Goal: Task Accomplishment & Management: Manage account settings

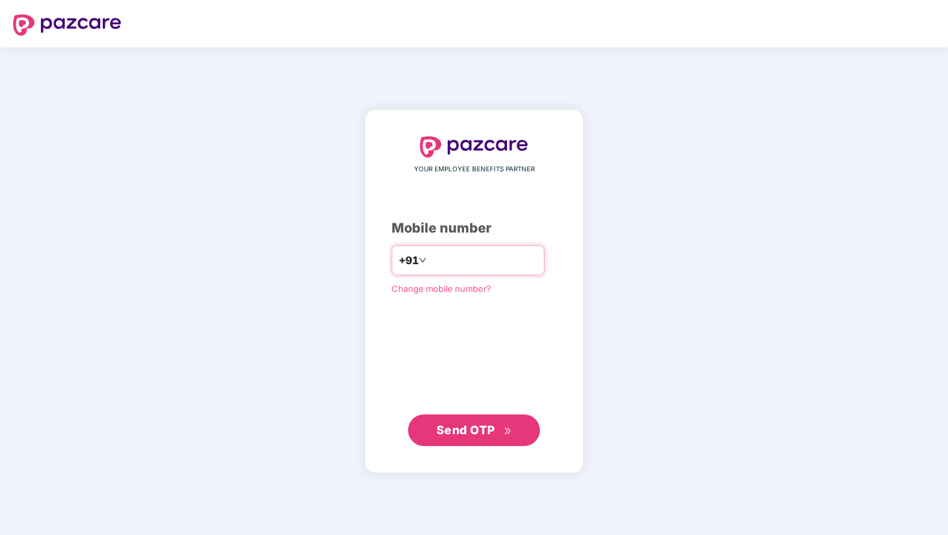
type input "**********"
click at [478, 430] on span "Send OTP" at bounding box center [465, 430] width 59 height 14
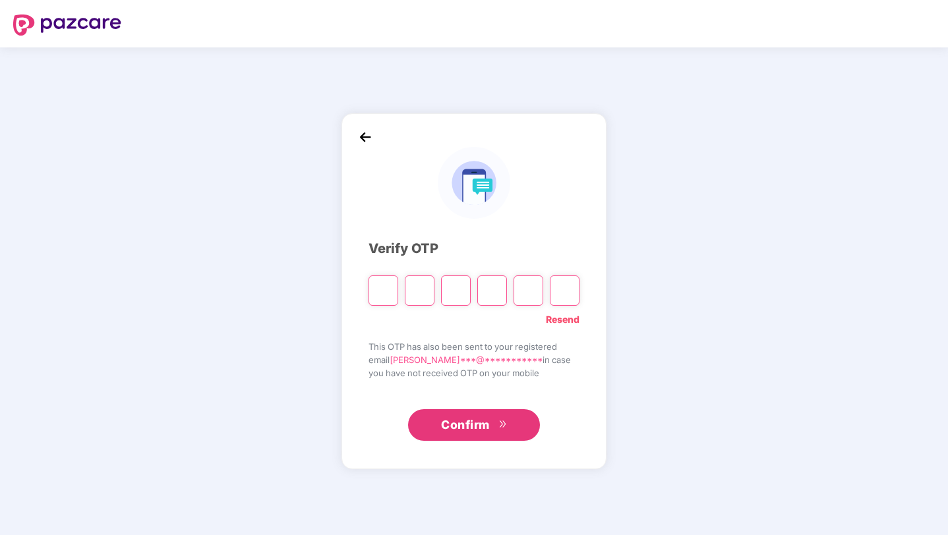
paste input "*"
type input "*"
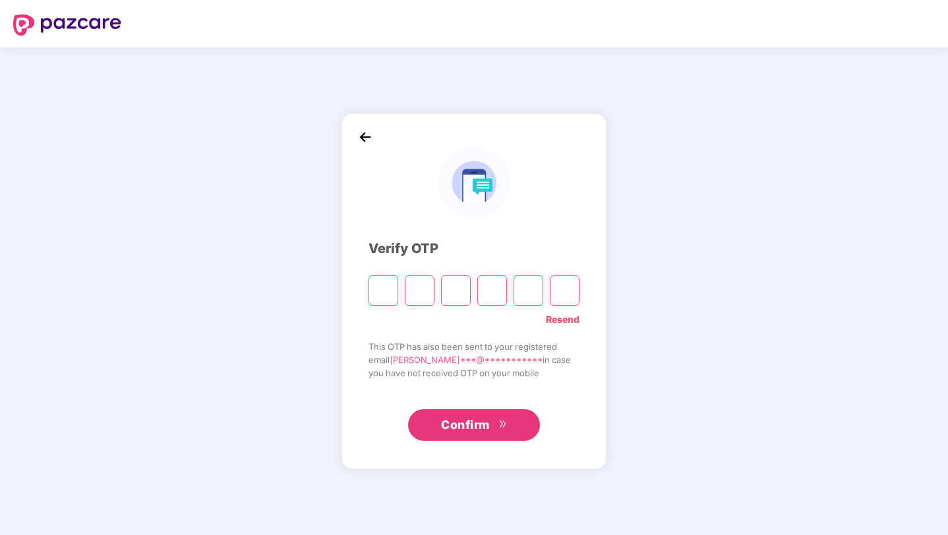
type input "*"
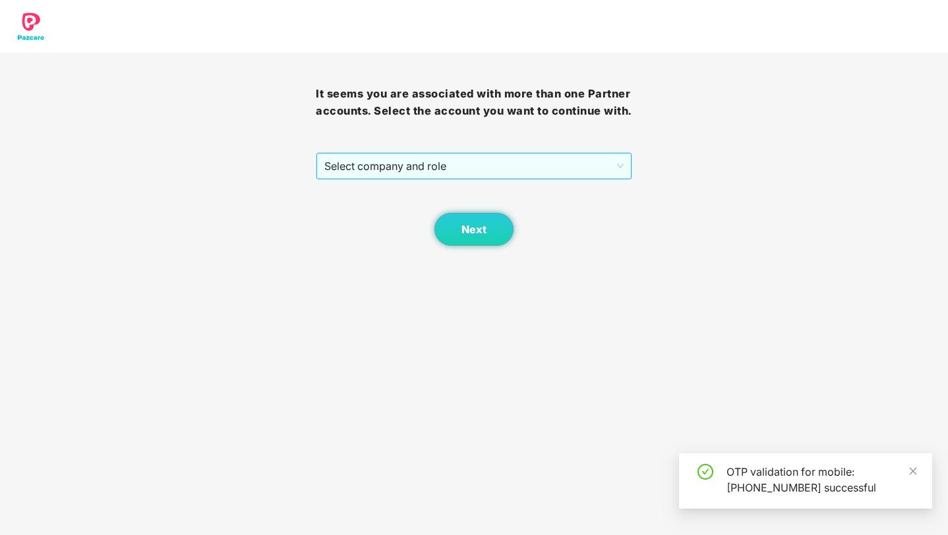
click at [490, 179] on span "Select company and role" at bounding box center [473, 166] width 299 height 25
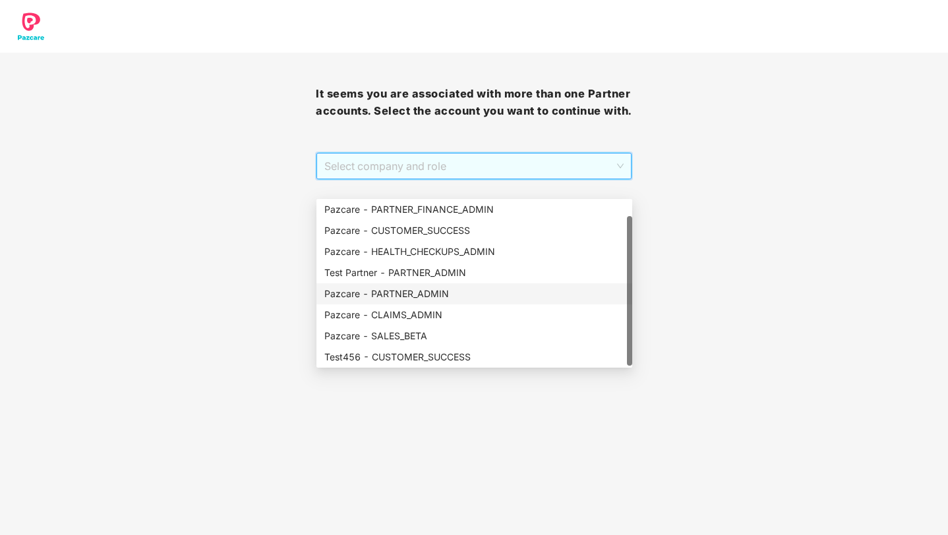
scroll to position [21, 0]
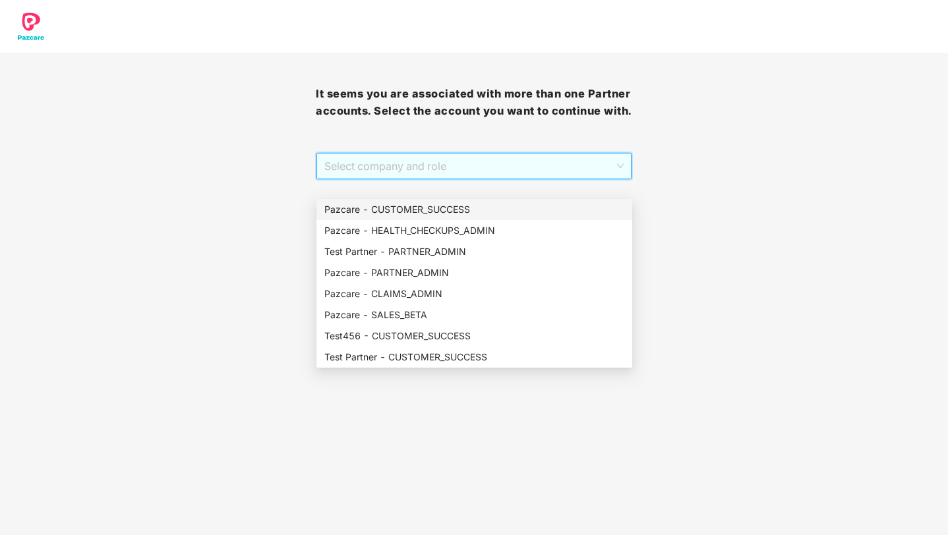
click at [427, 210] on div "Pazcare - CUSTOMER_SUCCESS" at bounding box center [474, 209] width 300 height 14
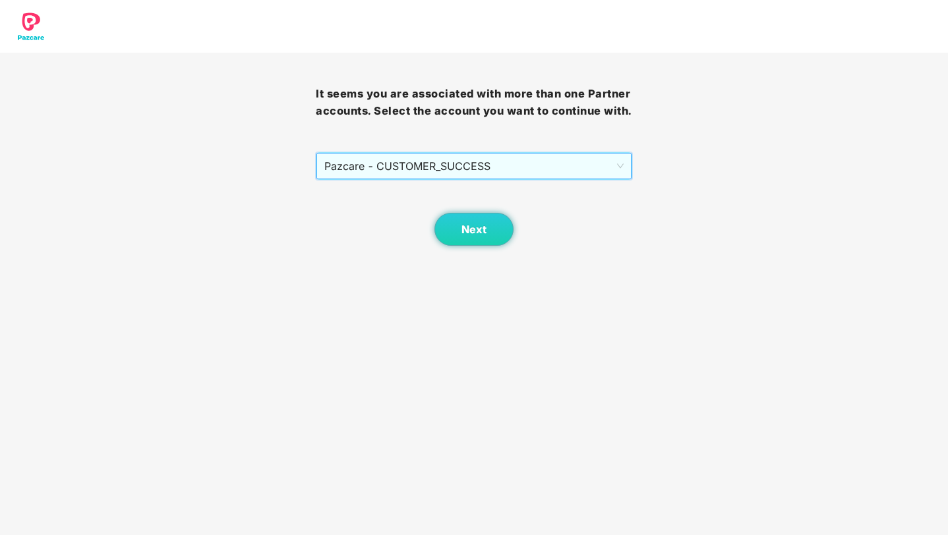
click at [449, 179] on span "Pazcare - CUSTOMER_SUCCESS" at bounding box center [473, 166] width 299 height 25
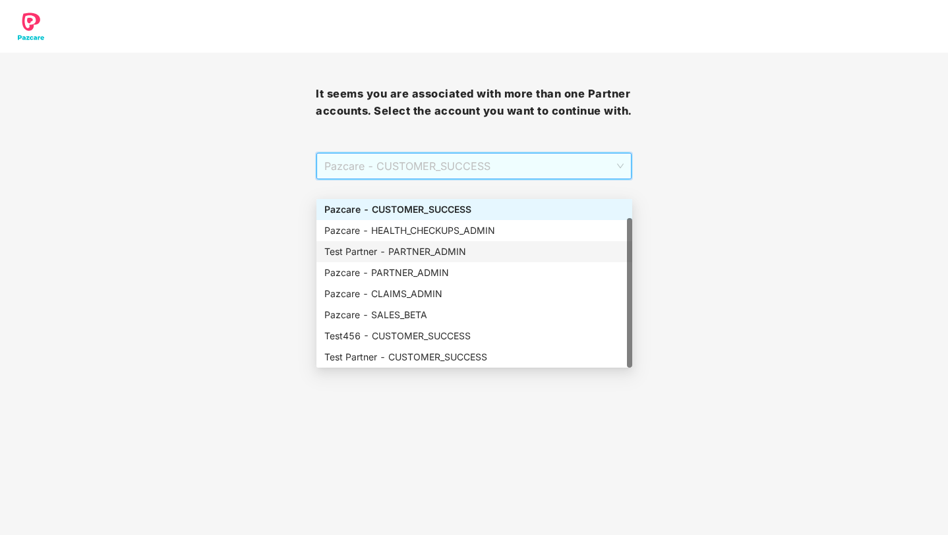
click at [422, 255] on div "Test Partner - PARTNER_ADMIN" at bounding box center [474, 252] width 300 height 14
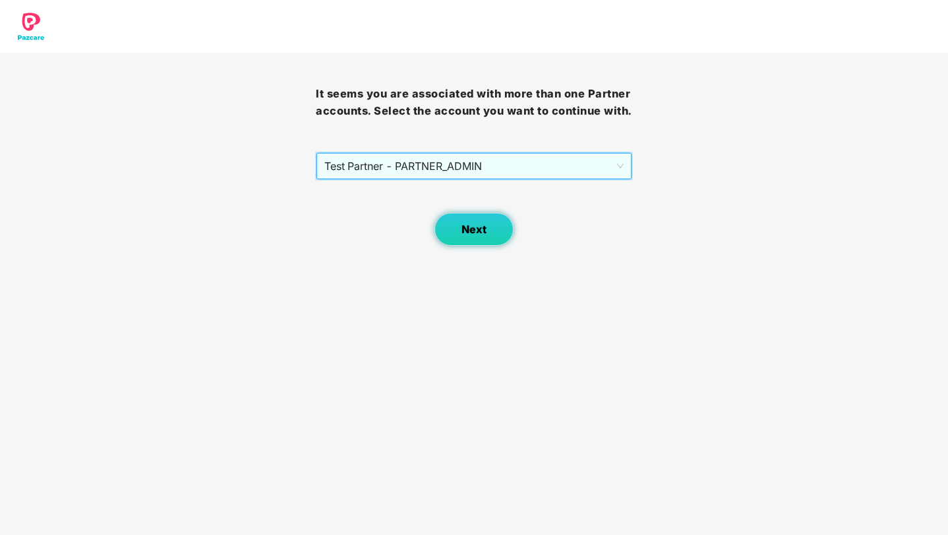
click at [468, 246] on button "Next" at bounding box center [473, 229] width 79 height 33
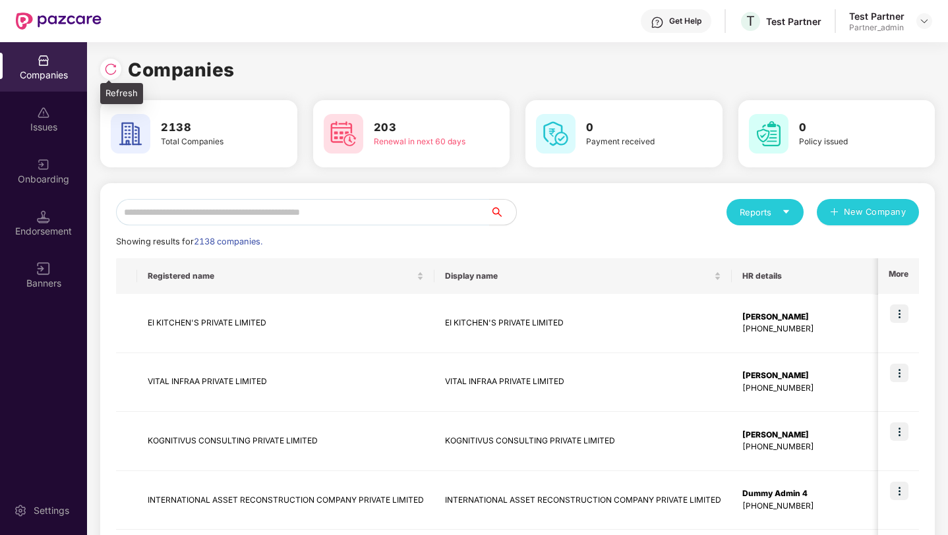
click at [114, 67] on img at bounding box center [110, 69] width 13 height 13
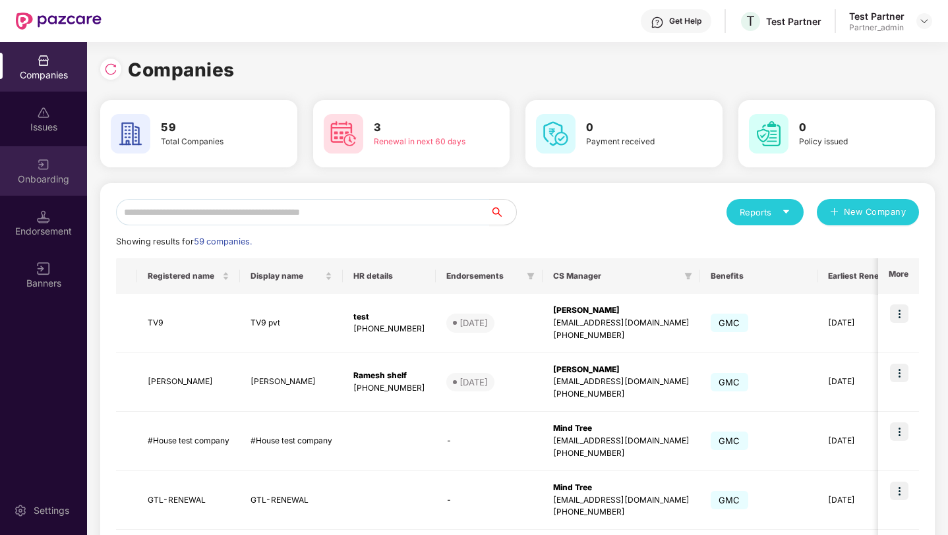
click at [39, 193] on div "Onboarding" at bounding box center [43, 170] width 87 height 49
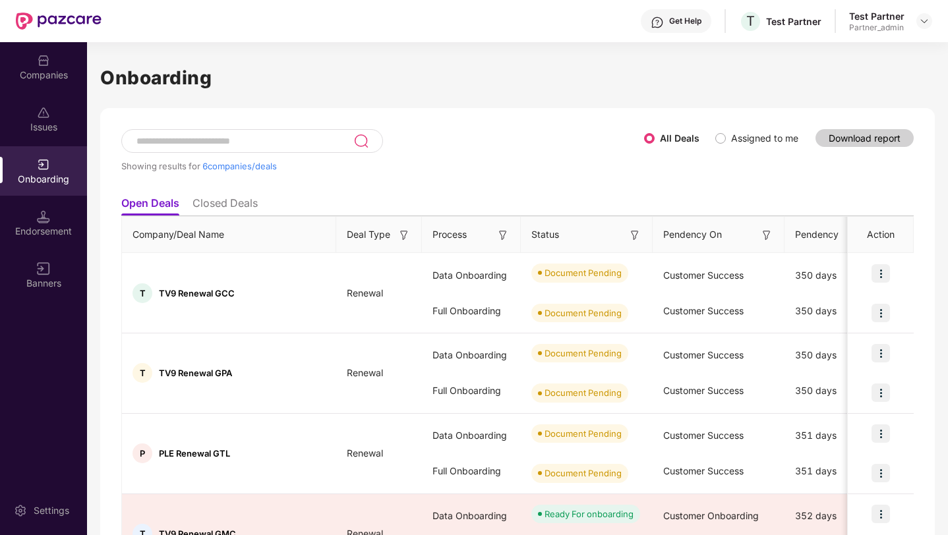
click at [404, 231] on img at bounding box center [403, 235] width 13 height 13
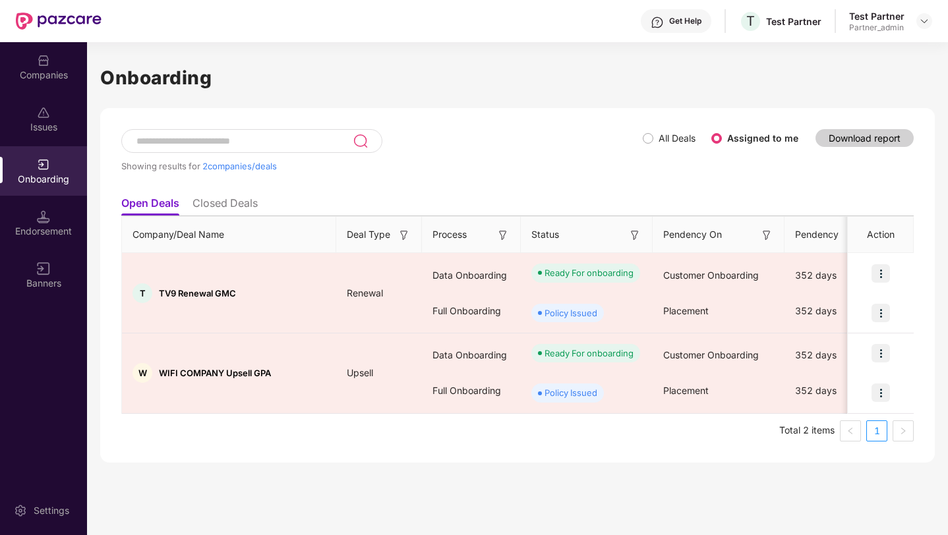
click at [405, 235] on img at bounding box center [403, 235] width 13 height 13
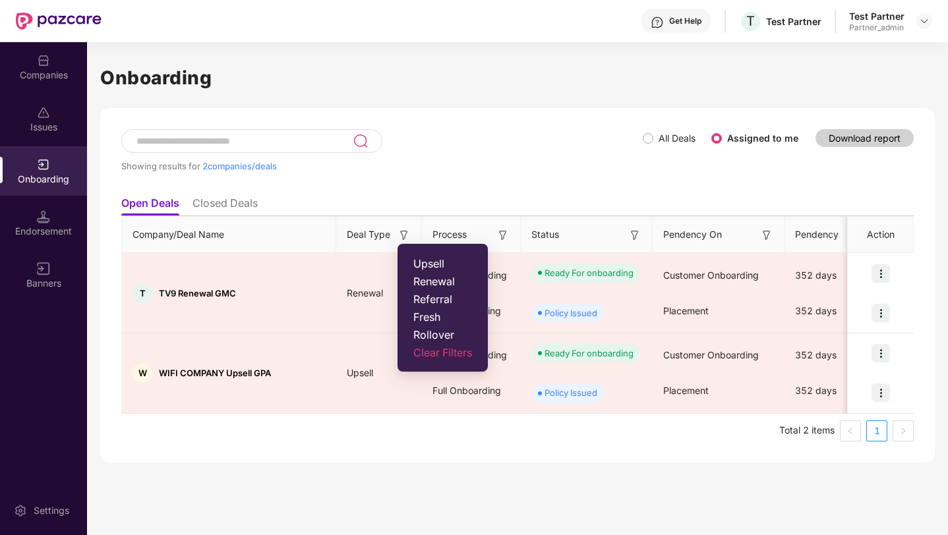
click at [442, 337] on span "Rollover" at bounding box center [442, 334] width 59 height 13
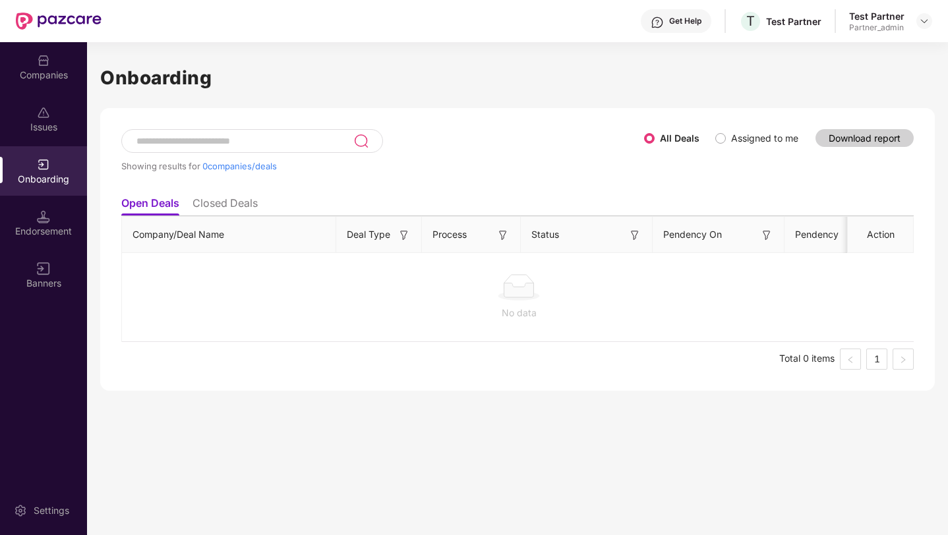
click at [401, 234] on img at bounding box center [403, 235] width 13 height 13
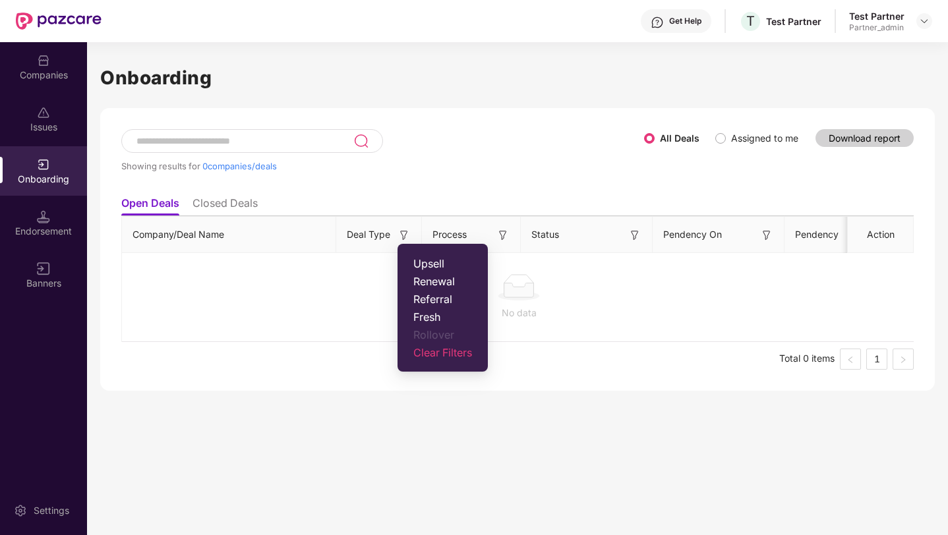
click at [432, 353] on span "Clear Filters" at bounding box center [442, 352] width 59 height 13
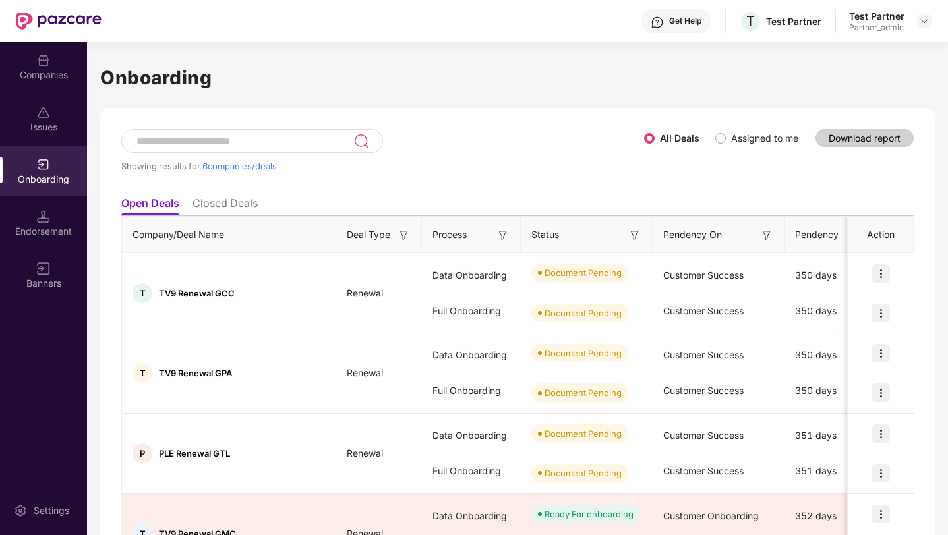
click at [405, 235] on img at bounding box center [403, 235] width 13 height 13
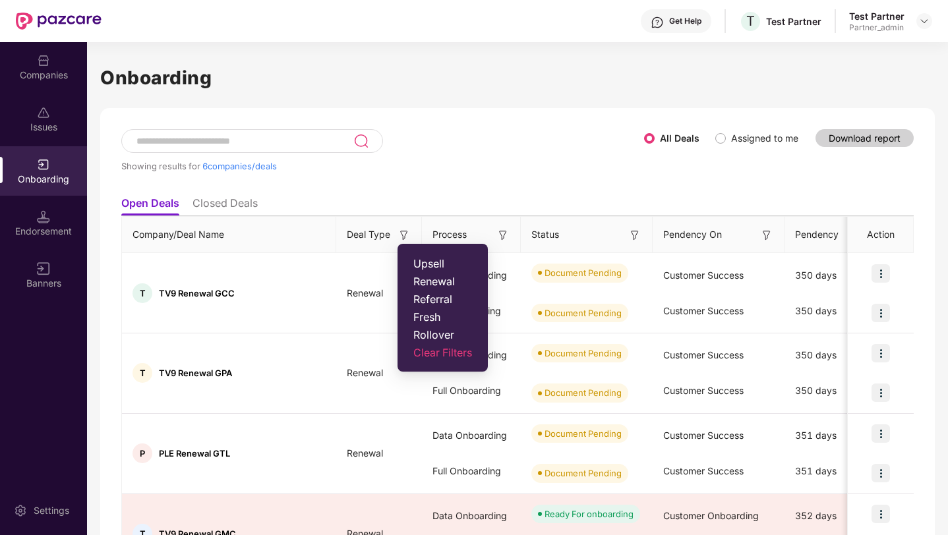
click at [422, 318] on span "Fresh" at bounding box center [442, 316] width 59 height 13
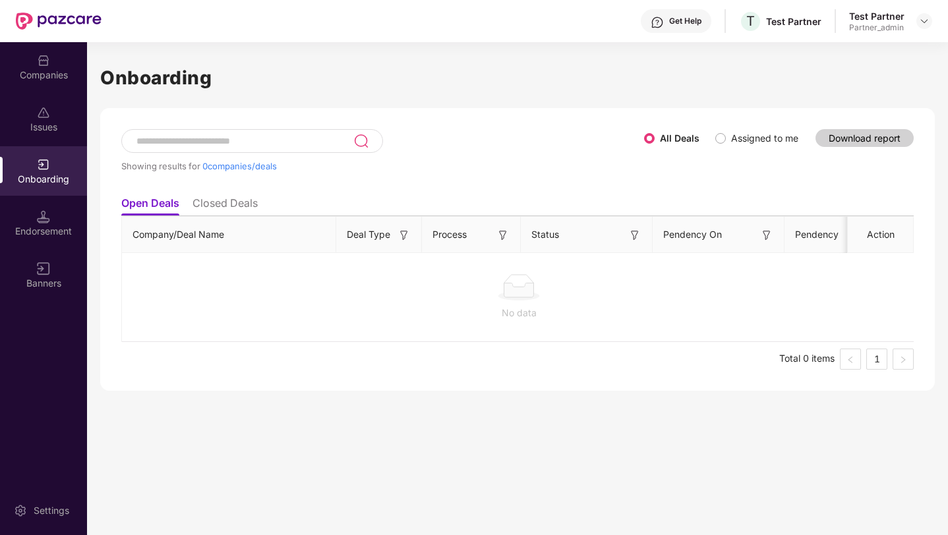
click at [401, 232] on img at bounding box center [403, 235] width 13 height 13
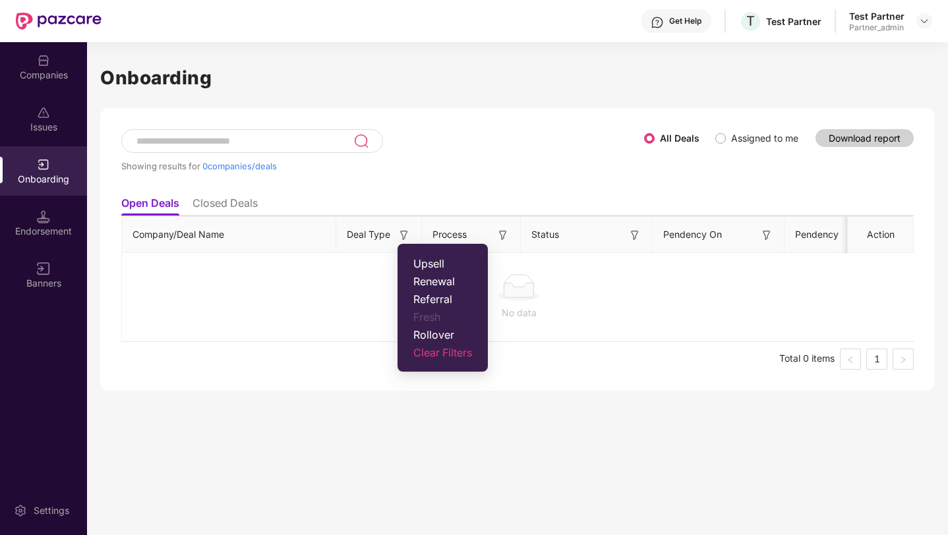
click at [438, 171] on div "Showing results for 0 companies/deals" at bounding box center [382, 159] width 523 height 61
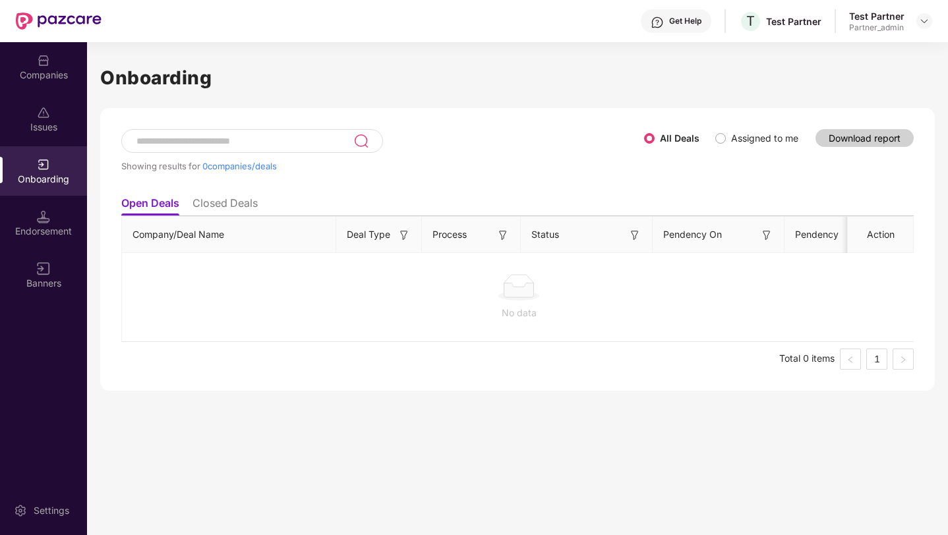
click at [48, 173] on div "Onboarding" at bounding box center [43, 179] width 87 height 13
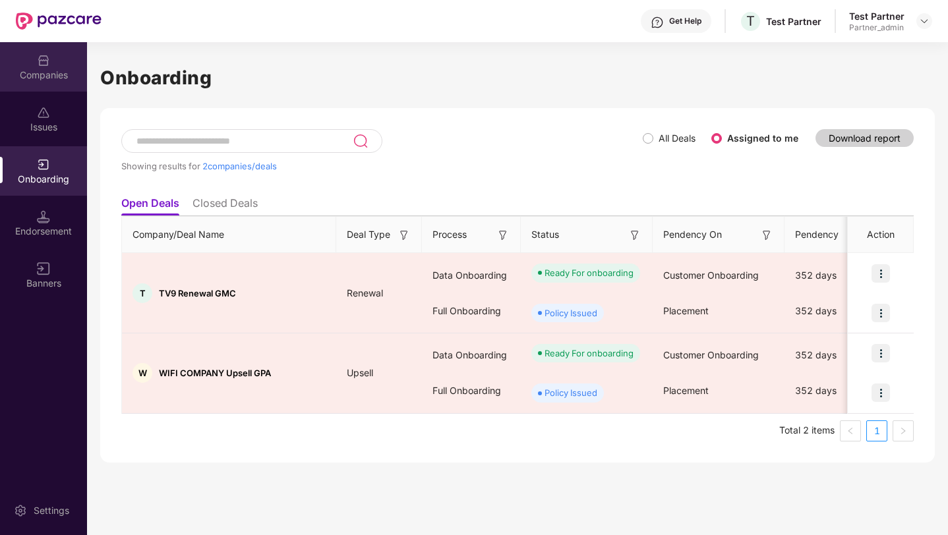
click at [59, 69] on div "Companies" at bounding box center [43, 75] width 87 height 13
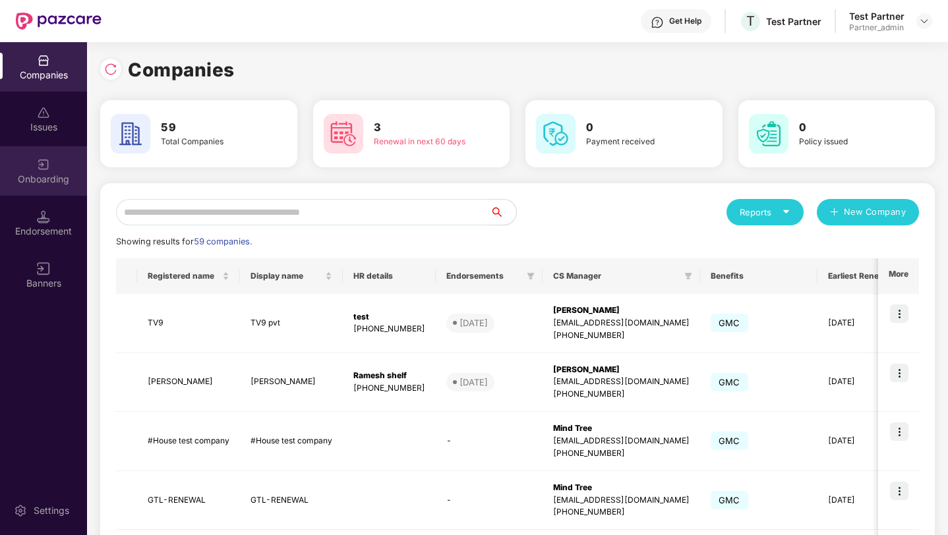
click at [32, 165] on div "Onboarding" at bounding box center [43, 170] width 87 height 49
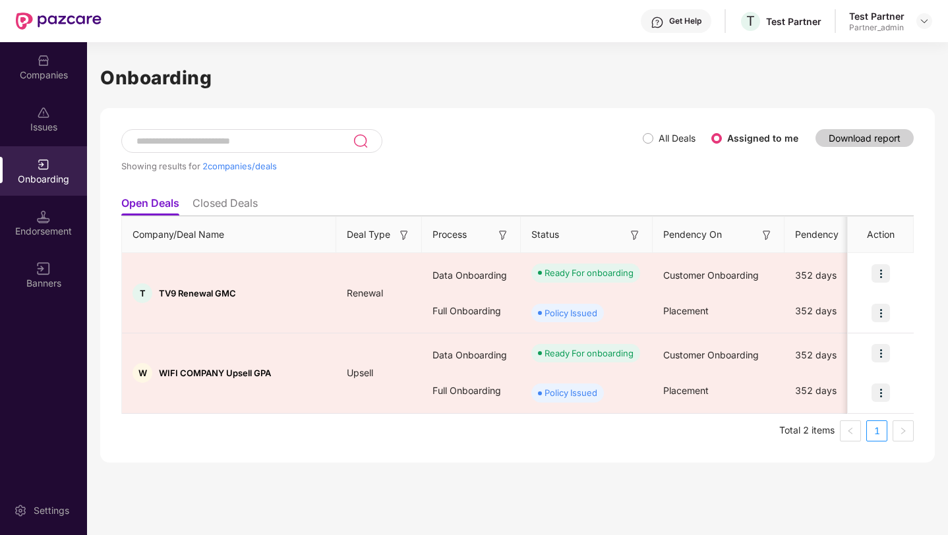
click at [401, 235] on img at bounding box center [403, 235] width 13 height 13
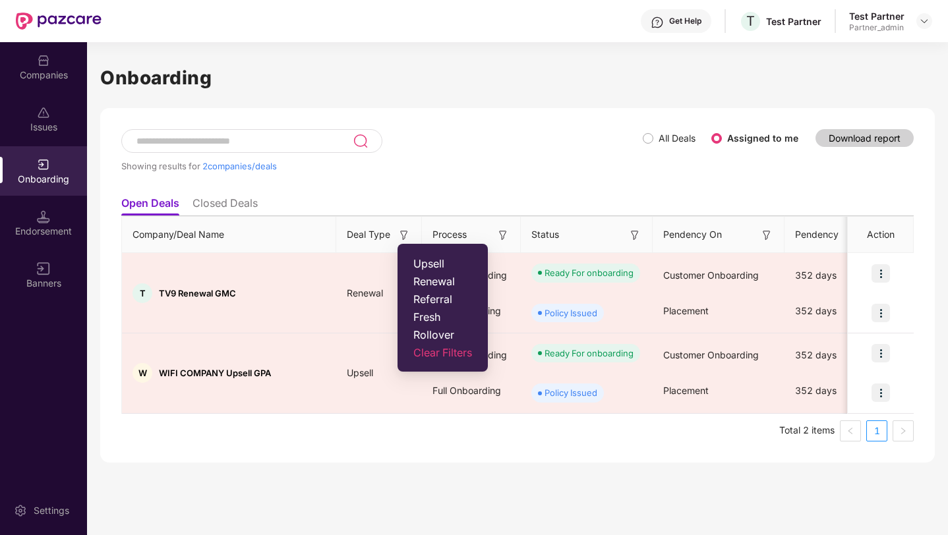
click at [425, 320] on span "Fresh" at bounding box center [442, 316] width 59 height 13
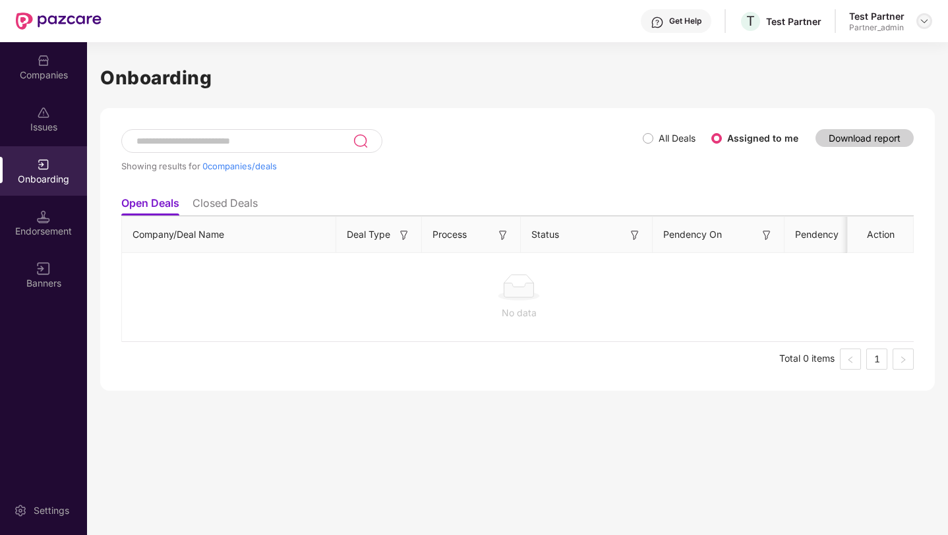
click at [925, 23] on img at bounding box center [924, 21] width 11 height 11
click at [231, 206] on li "Closed Deals" at bounding box center [224, 205] width 65 height 19
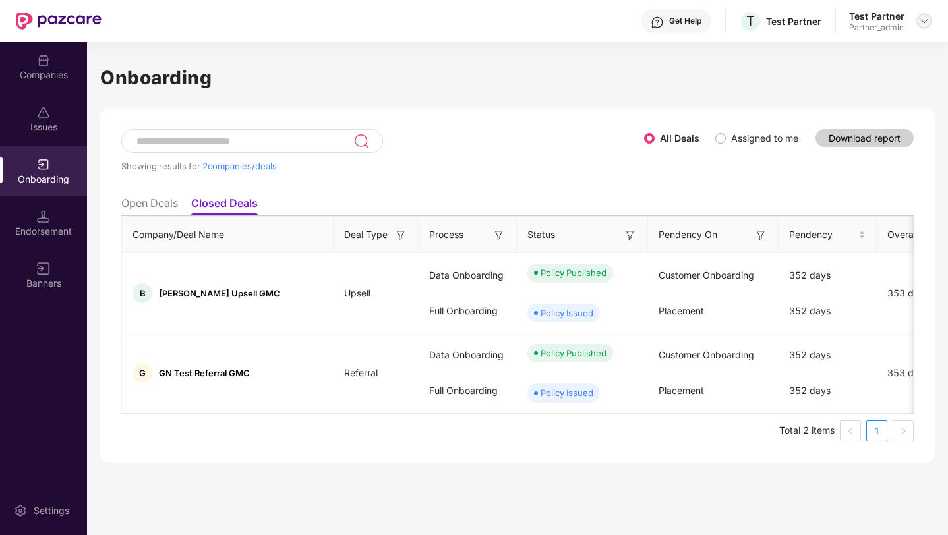
click at [923, 22] on img at bounding box center [924, 21] width 11 height 11
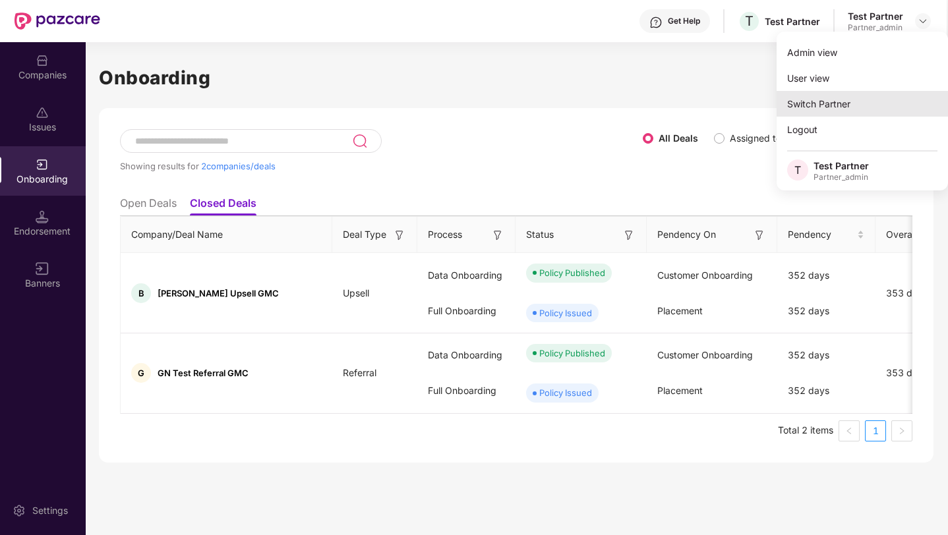
click at [846, 103] on div "Switch Partner" at bounding box center [861, 104] width 171 height 26
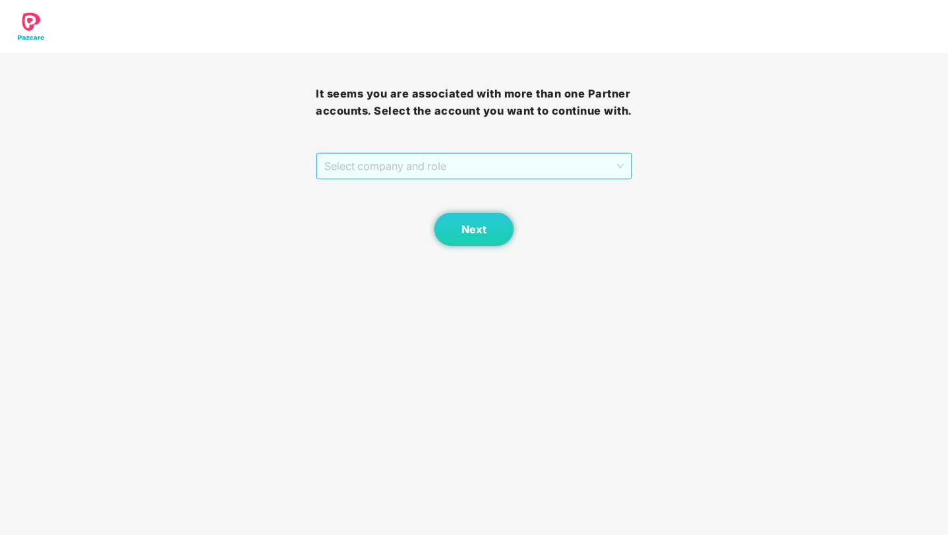
click at [455, 179] on span "Select company and role" at bounding box center [473, 166] width 299 height 25
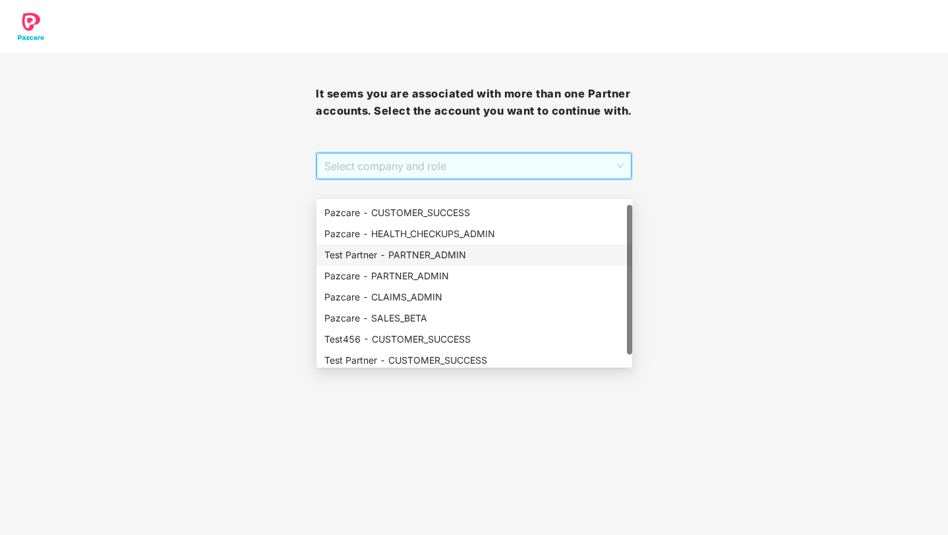
scroll to position [21, 0]
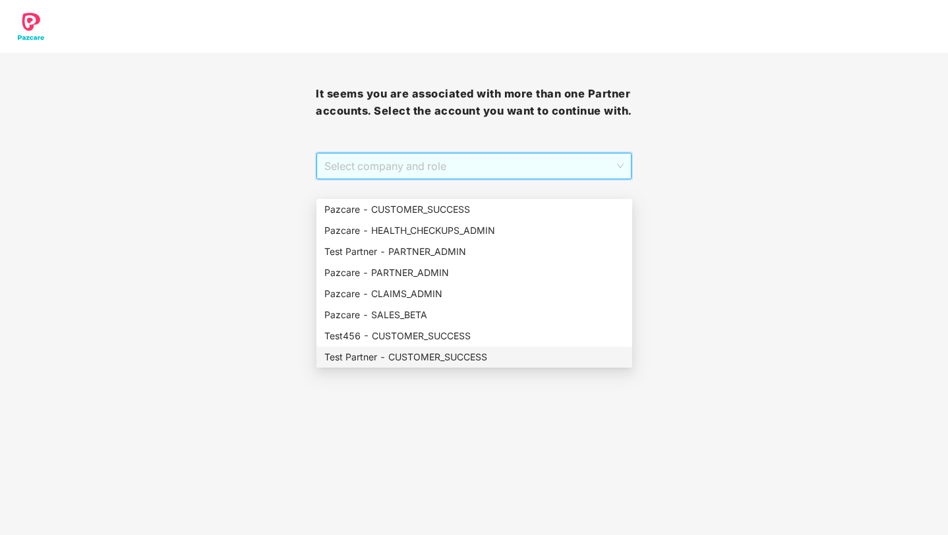
click at [411, 357] on div "Test Partner - CUSTOMER_SUCCESS" at bounding box center [474, 357] width 300 height 14
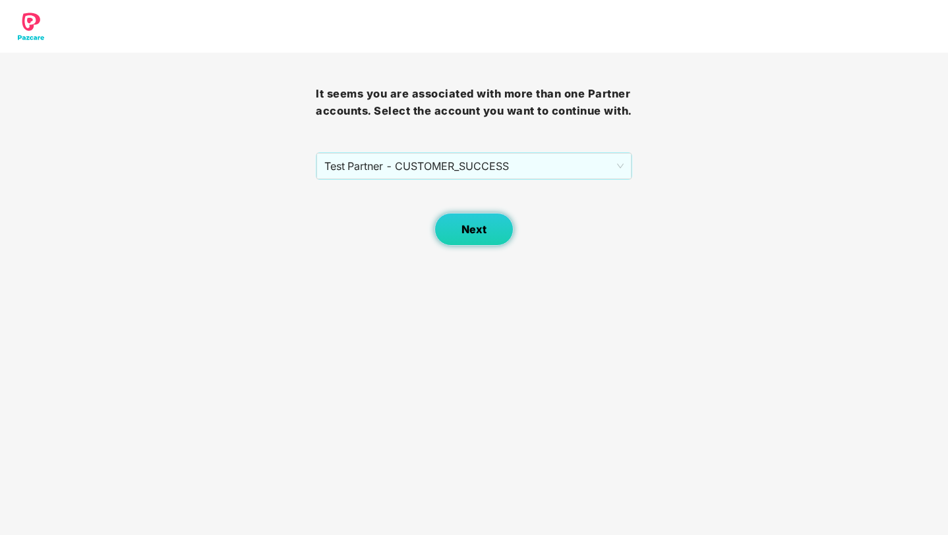
click at [465, 237] on button "Next" at bounding box center [473, 229] width 79 height 33
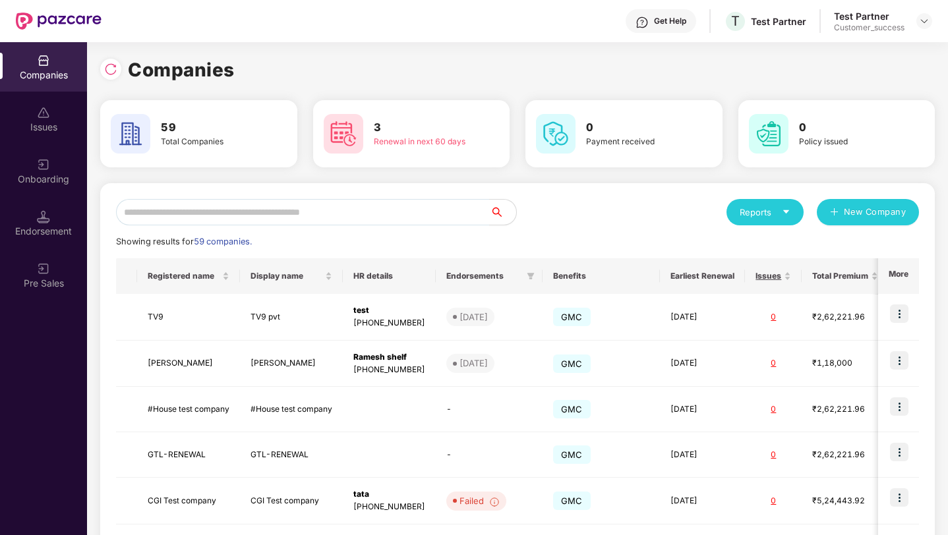
click at [47, 182] on div "Onboarding" at bounding box center [43, 179] width 87 height 13
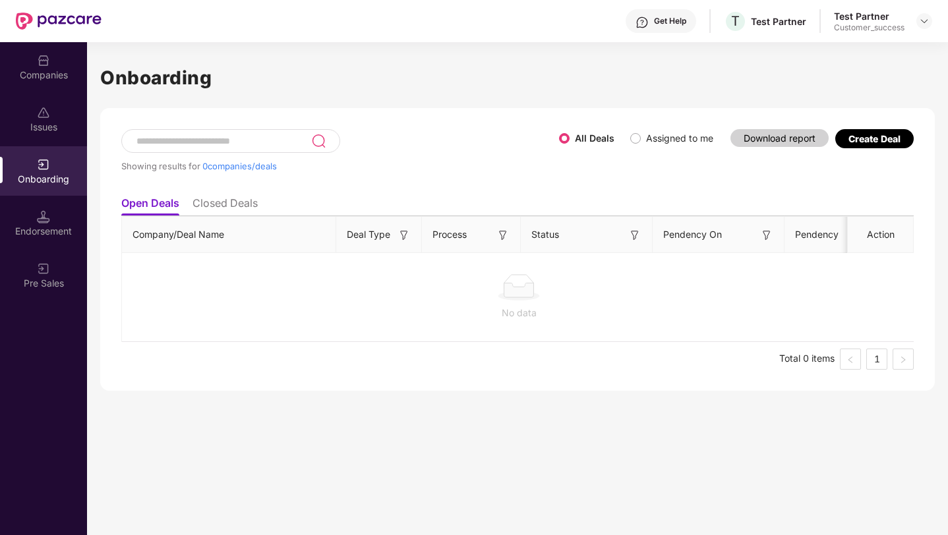
click at [402, 233] on img at bounding box center [403, 235] width 13 height 13
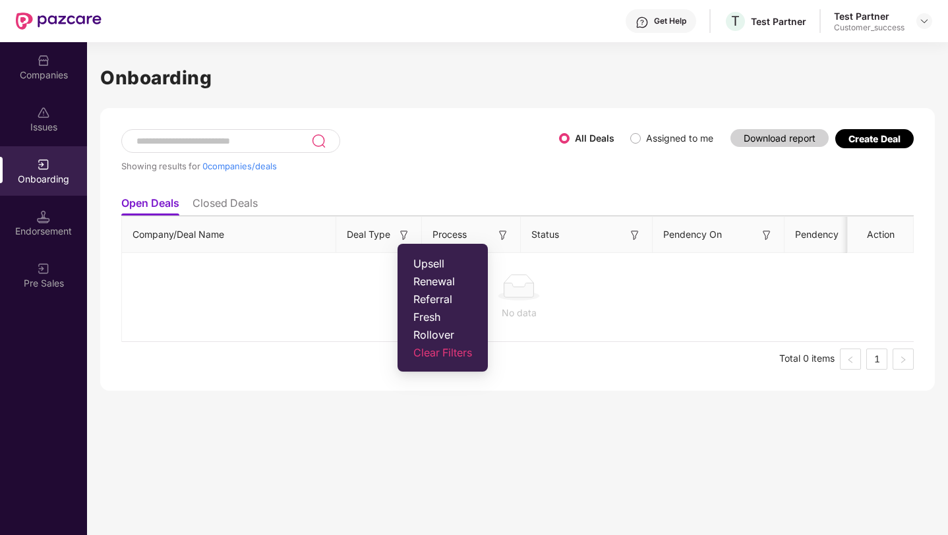
click at [433, 320] on span "Fresh" at bounding box center [442, 316] width 59 height 13
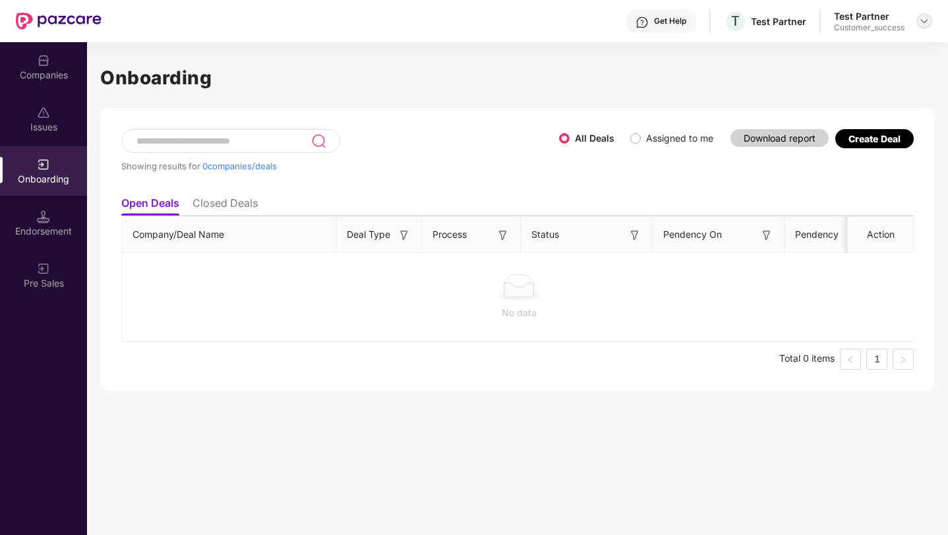
click at [923, 22] on img at bounding box center [924, 21] width 11 height 11
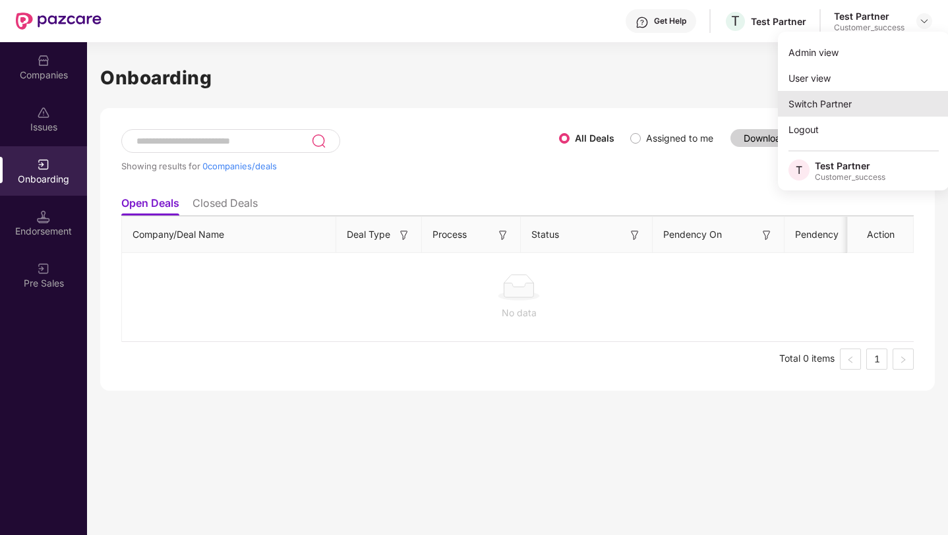
click at [842, 105] on div "Switch Partner" at bounding box center [863, 104] width 171 height 26
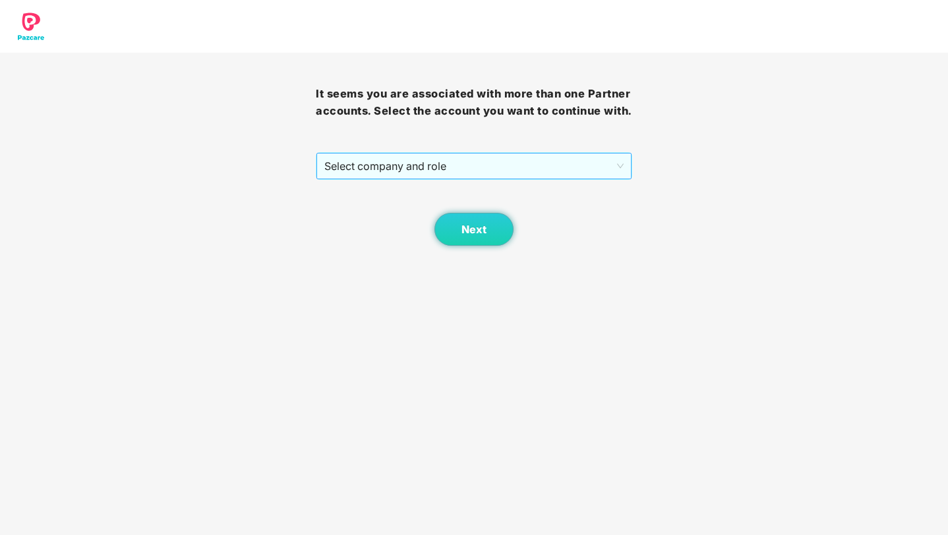
click at [478, 179] on span "Select company and role" at bounding box center [473, 166] width 299 height 25
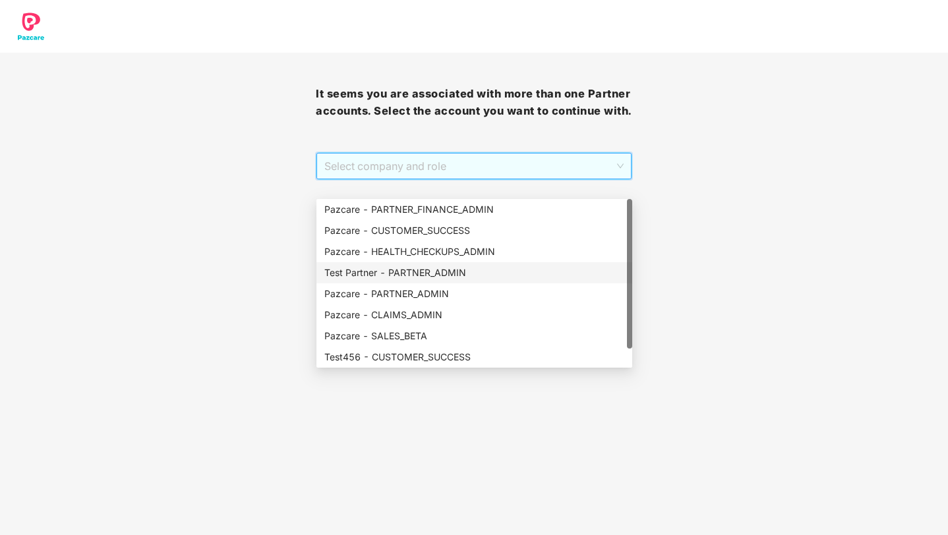
scroll to position [21, 0]
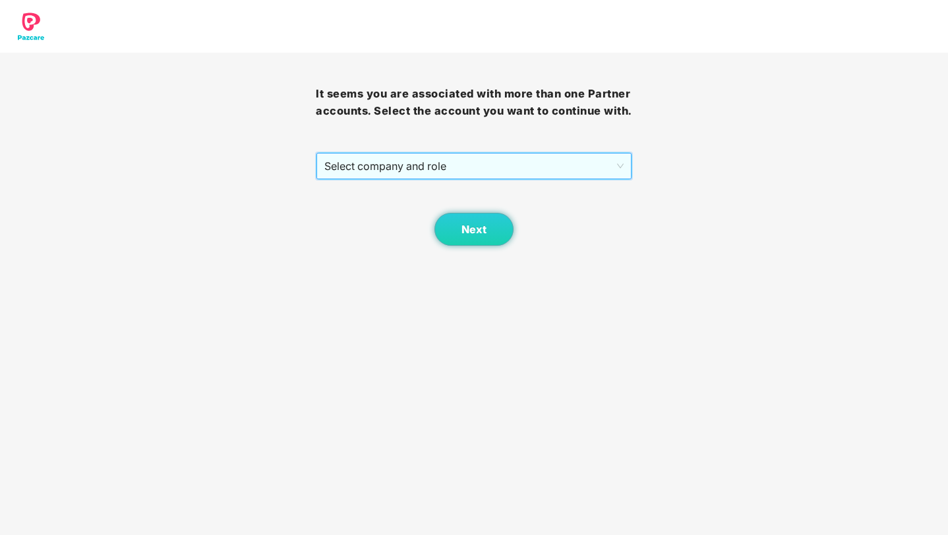
click at [345, 179] on span "Select company and role" at bounding box center [473, 166] width 299 height 25
click at [410, 179] on span "Select company and role" at bounding box center [473, 166] width 299 height 25
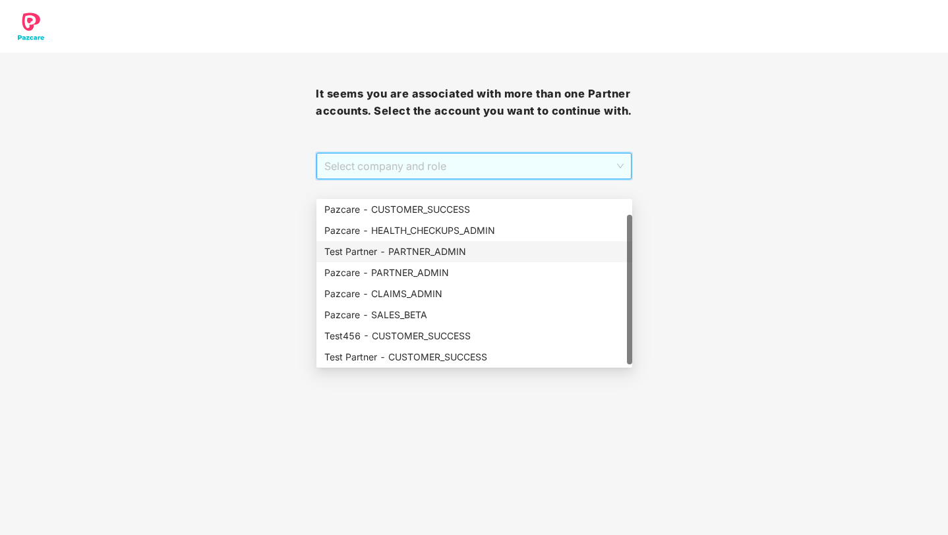
scroll to position [0, 0]
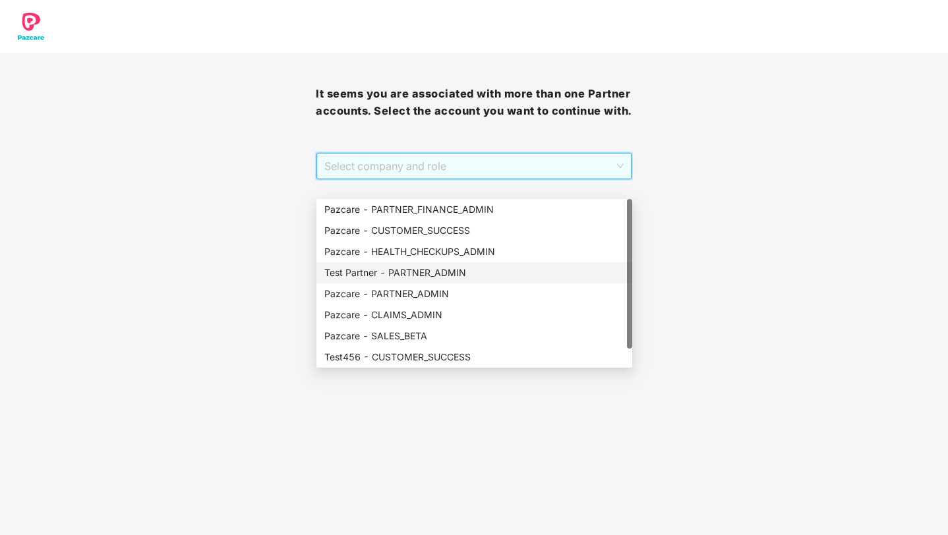
click at [445, 267] on div "Test Partner - PARTNER_ADMIN" at bounding box center [474, 273] width 300 height 14
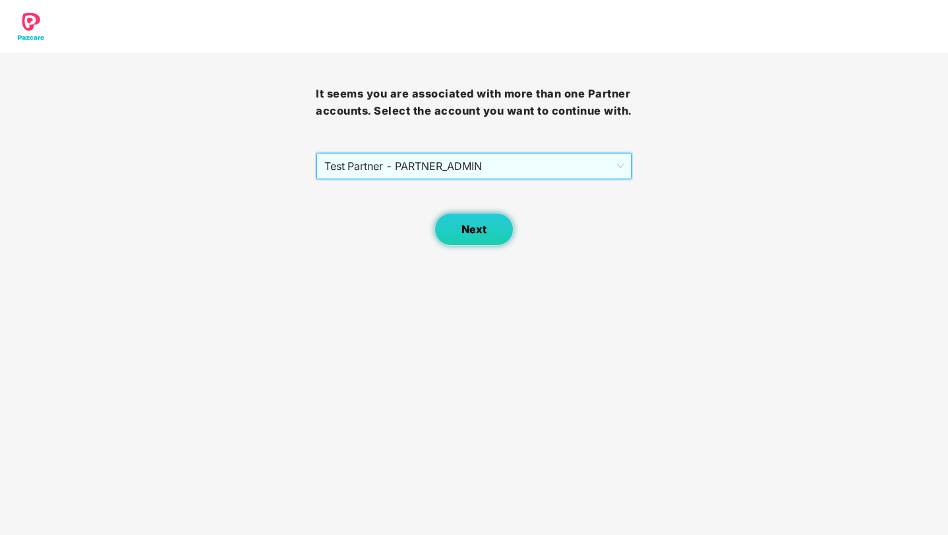
click at [465, 246] on button "Next" at bounding box center [473, 229] width 79 height 33
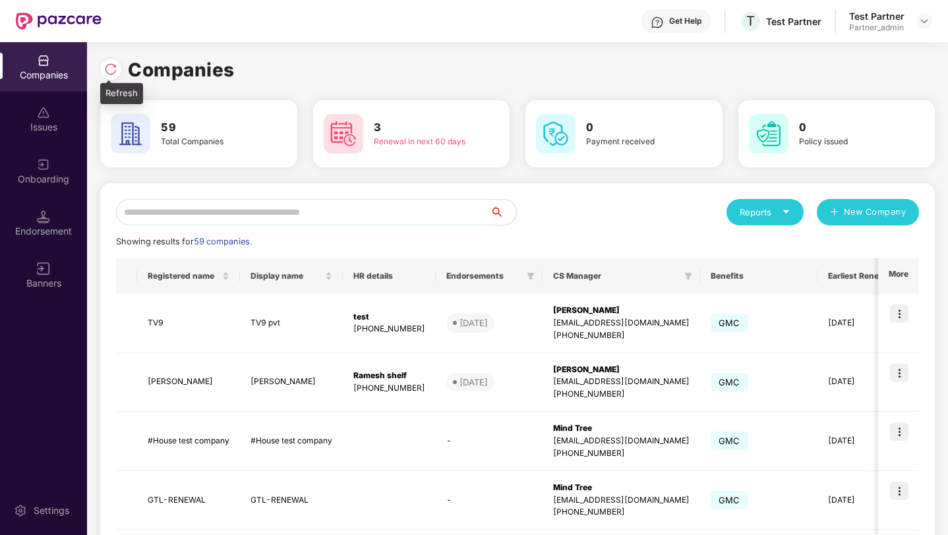
click at [116, 66] on img at bounding box center [110, 69] width 13 height 13
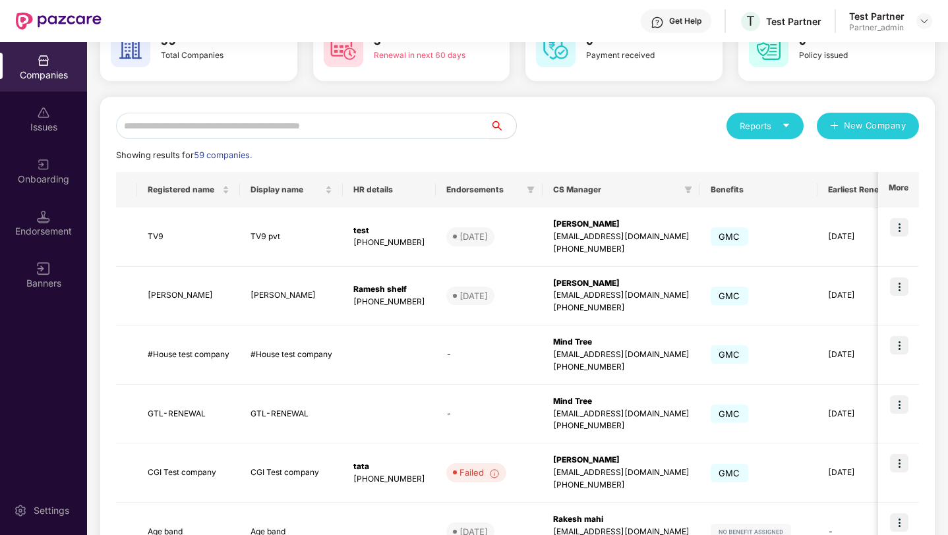
scroll to position [88, 0]
